Goal: Obtain resource: Download file/media

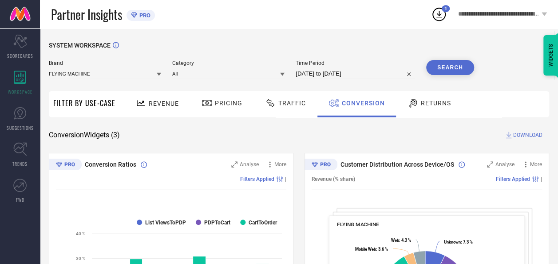
click at [334, 76] on input "[DATE] to [DATE]" at bounding box center [354, 73] width 119 height 11
select select "7"
select select "2025"
select select "8"
select select "2025"
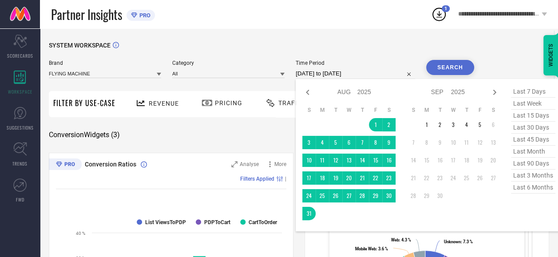
click at [231, 57] on div "SYSTEM WORKSPACE" at bounding box center [299, 51] width 500 height 18
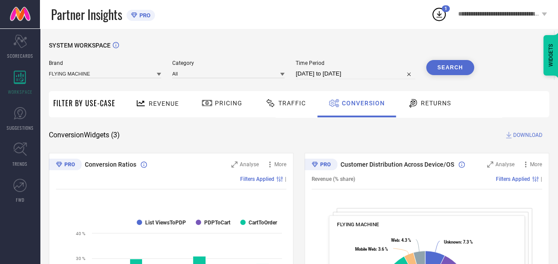
click at [450, 71] on button "Search" at bounding box center [450, 67] width 48 height 15
click at [523, 137] on span "DOWNLOAD" at bounding box center [527, 134] width 29 height 9
click at [441, 8] on div "2" at bounding box center [445, 8] width 8 height 7
